Goal: Information Seeking & Learning: Learn about a topic

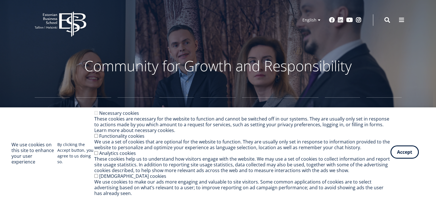
click at [402, 149] on button "Accept" at bounding box center [405, 152] width 28 height 13
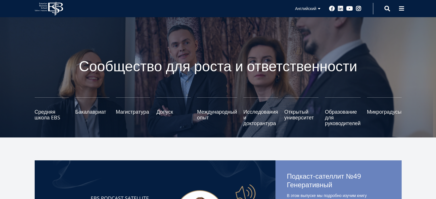
scroll to position [67, 0]
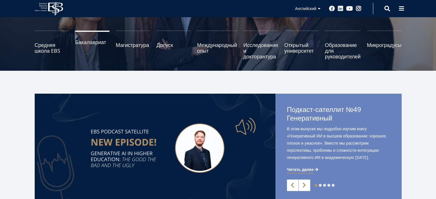
click at [87, 40] on font "Бакалавриат" at bounding box center [90, 42] width 31 height 7
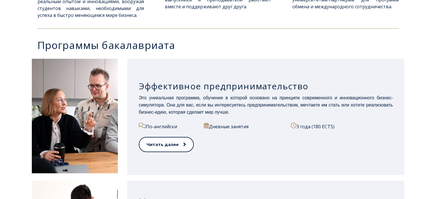
click at [272, 96] on font "Это уникальная программа, обучение в которой основано на принципе современного …" at bounding box center [266, 105] width 254 height 19
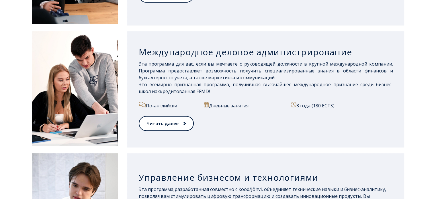
scroll to position [402, 0]
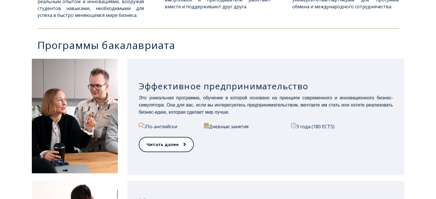
drag, startPoint x: 435, startPoint y: 76, endPoint x: 437, endPoint y: 66, distance: 10.2
click at [435, 74] on div "Эффективное предпринимательство Это уникальная программа, обучение в которой ос…" at bounding box center [218, 117] width 436 height 122
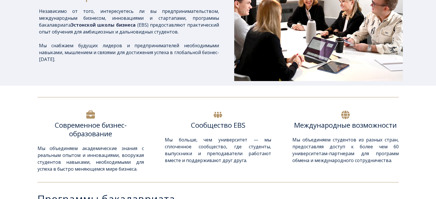
scroll to position [0, 0]
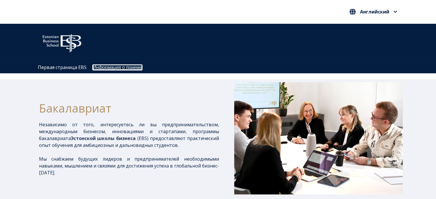
click at [110, 70] on font "Информация о приеме" at bounding box center [117, 67] width 49 height 5
